Goal: Task Accomplishment & Management: Manage account settings

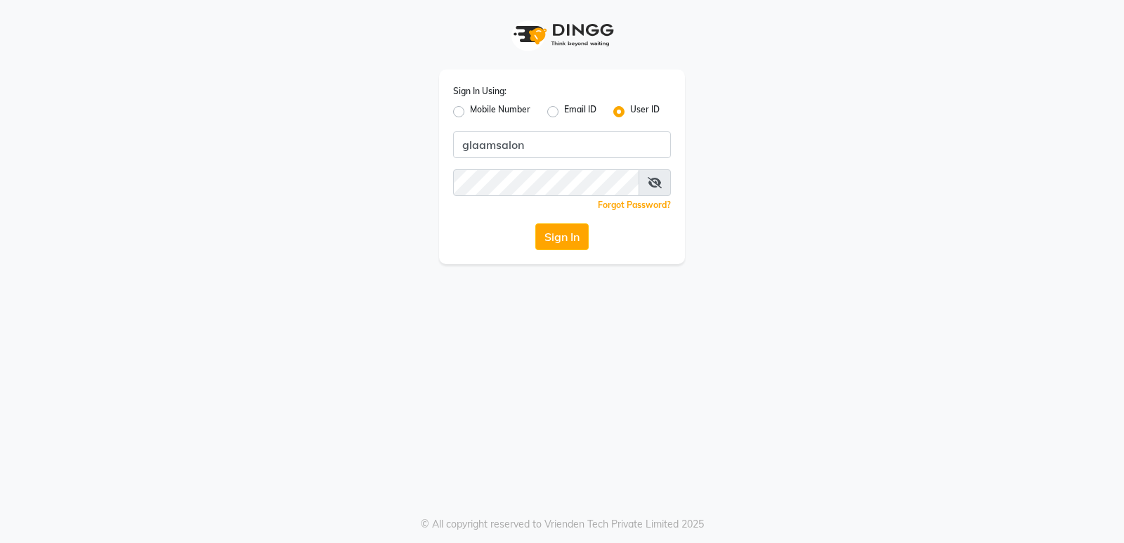
click at [568, 233] on button "Sign In" at bounding box center [561, 236] width 53 height 27
click at [559, 236] on button "Sign In" at bounding box center [561, 236] width 53 height 27
click at [547, 232] on button "Sign In" at bounding box center [561, 236] width 53 height 27
type input "glaamsalon"
click at [574, 237] on button "Sign In" at bounding box center [561, 236] width 53 height 27
